Goal: Task Accomplishment & Management: Use online tool/utility

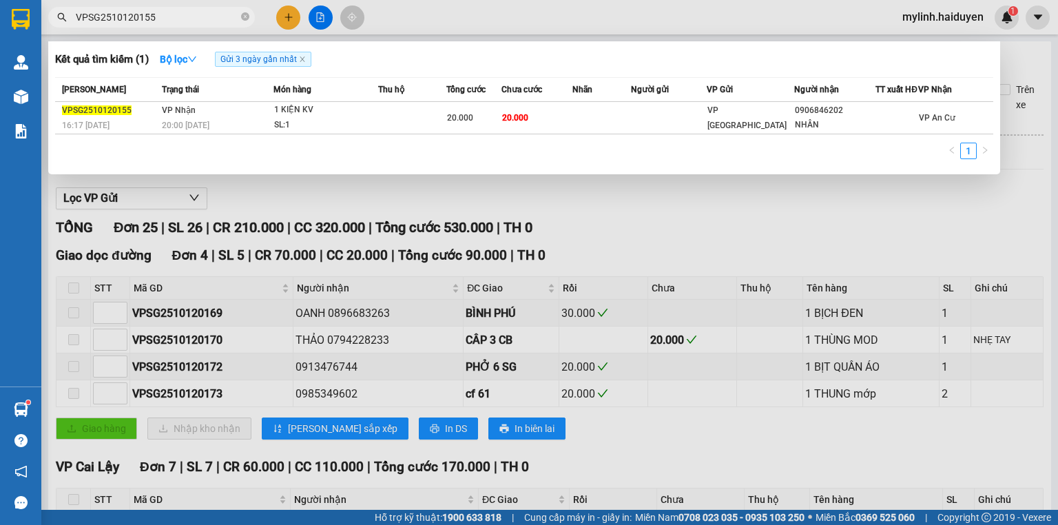
scroll to position [733, 0]
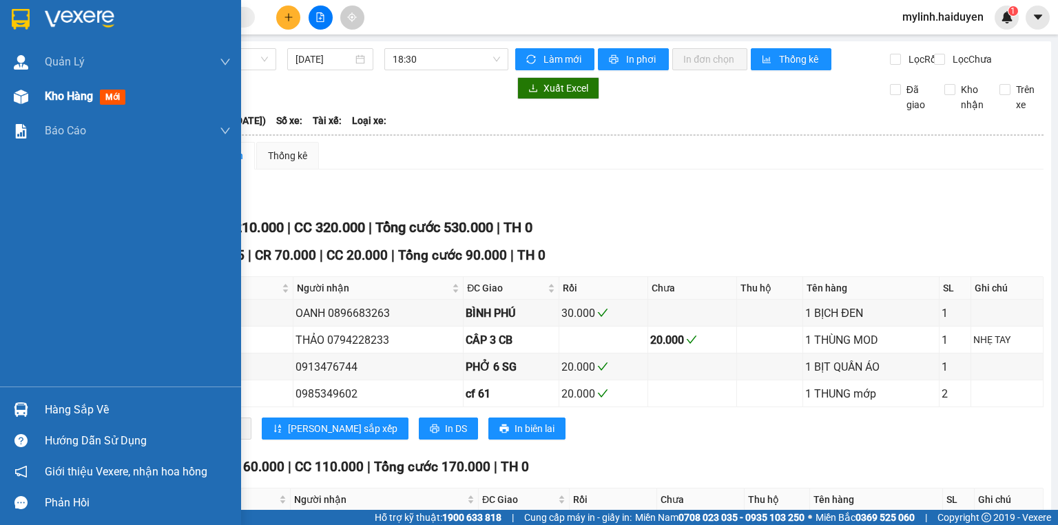
click at [80, 99] on span "Kho hàng" at bounding box center [69, 96] width 48 height 13
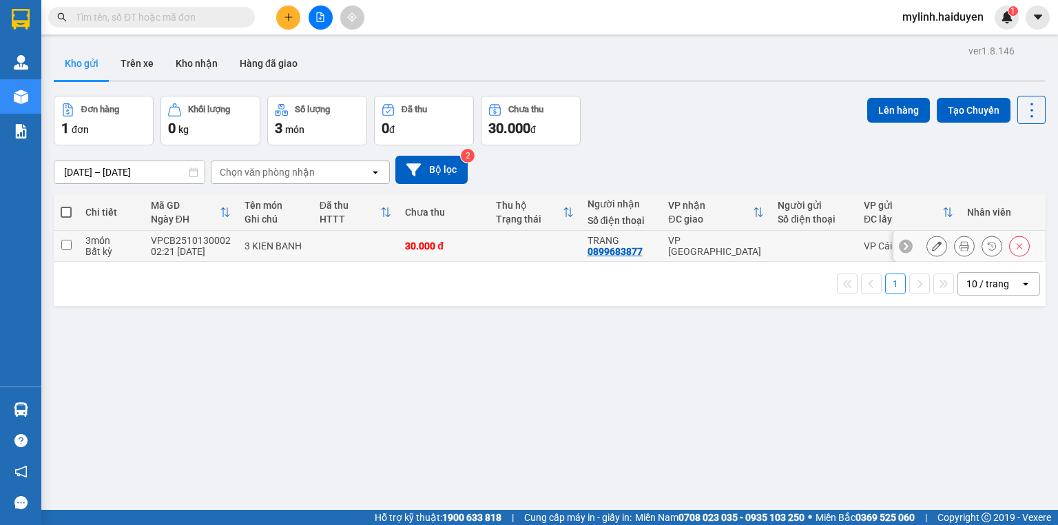
click at [959, 249] on icon at bounding box center [964, 246] width 10 height 10
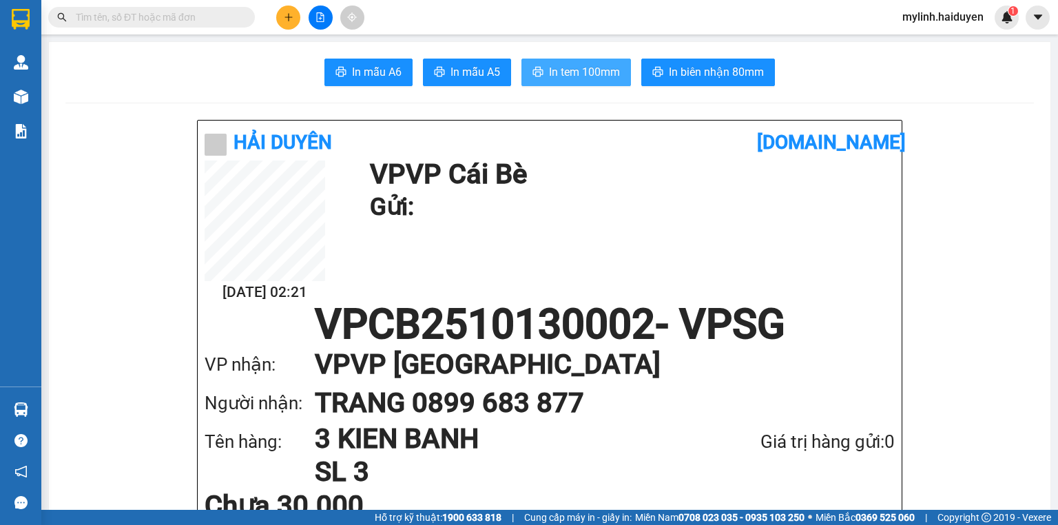
click at [557, 59] on button "In tem 100mm" at bounding box center [576, 73] width 110 height 28
